Goal: Check status: Check status

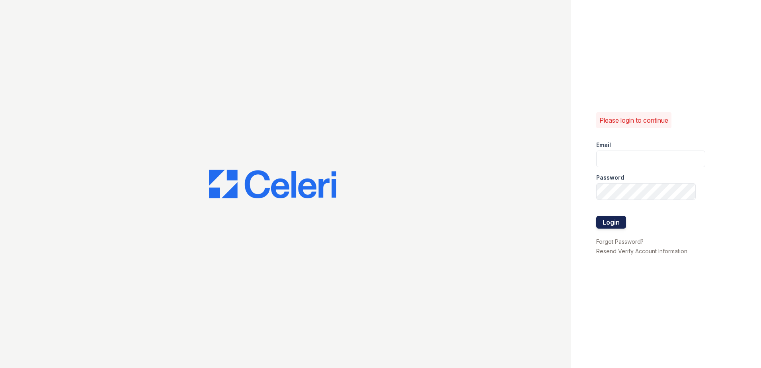
type input "jcartagena@trinity-pm.com"
click at [607, 221] on button "Login" at bounding box center [611, 222] width 30 height 13
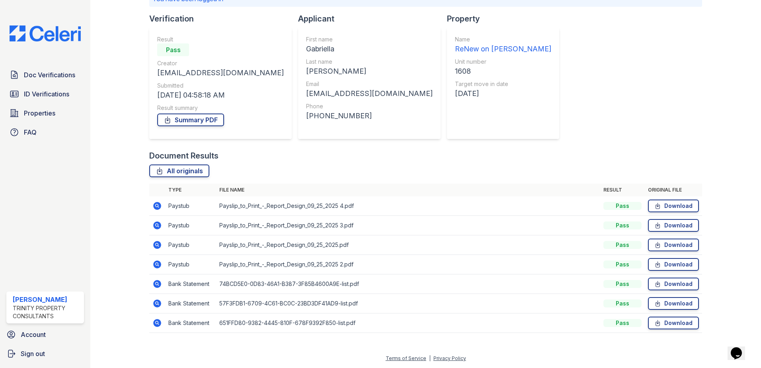
click at [157, 207] on icon at bounding box center [157, 206] width 10 height 10
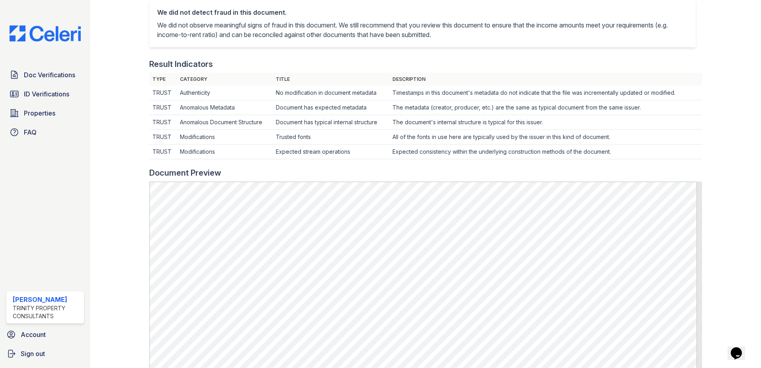
scroll to position [318, 0]
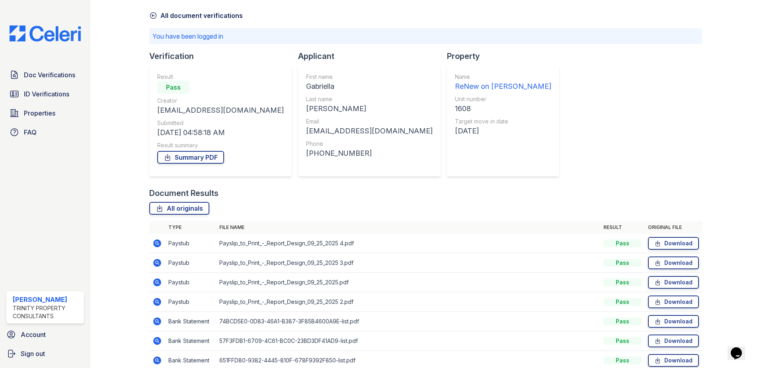
scroll to position [68, 0]
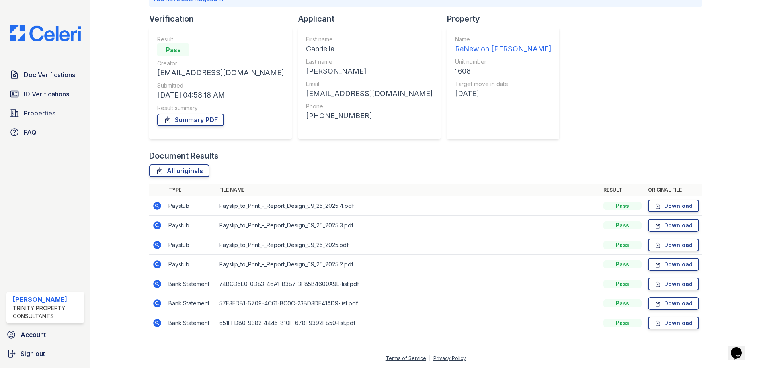
drag, startPoint x: 156, startPoint y: 286, endPoint x: 192, endPoint y: 263, distance: 42.9
click at [156, 286] on icon at bounding box center [157, 284] width 8 height 8
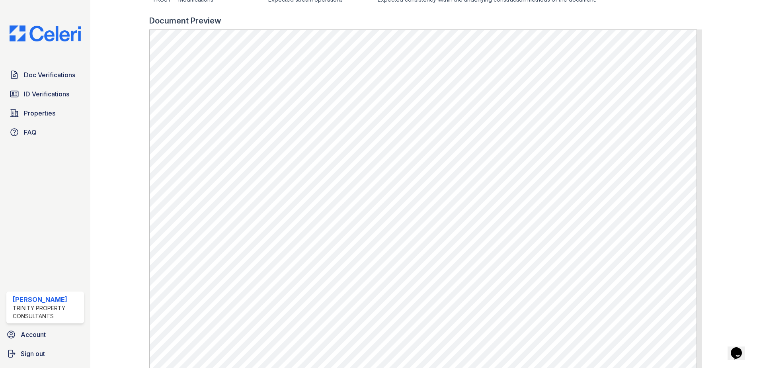
scroll to position [358, 0]
